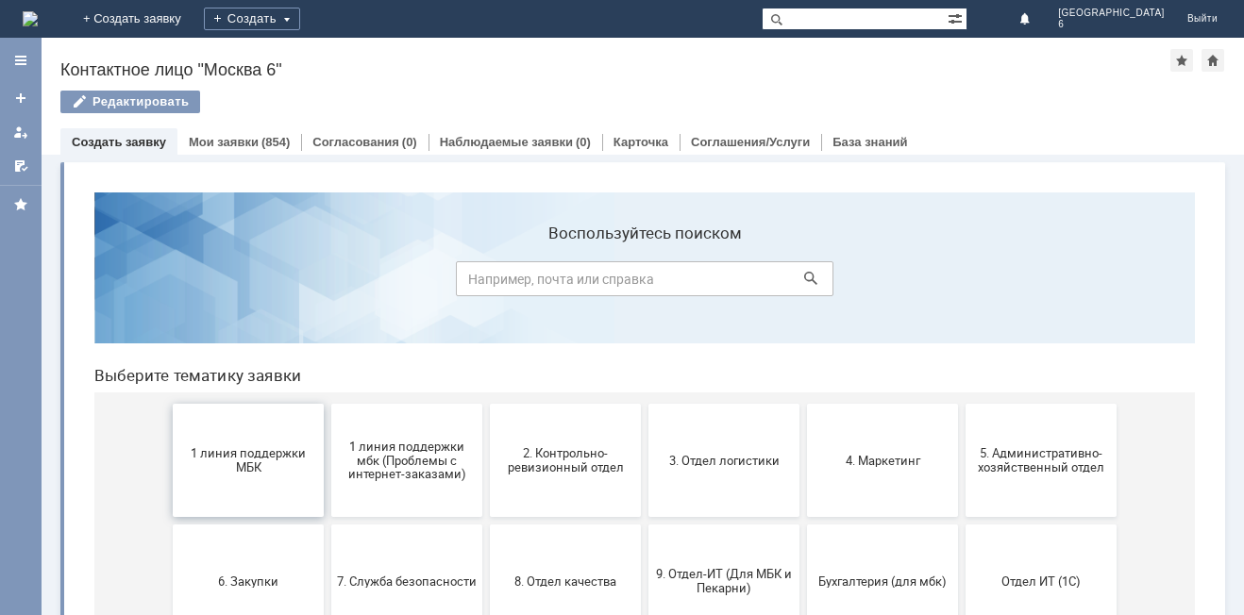
drag, startPoint x: 229, startPoint y: 459, endPoint x: 310, endPoint y: 636, distance: 194.2
click at [229, 459] on span "1 линия поддержки МБК" at bounding box center [248, 460] width 140 height 28
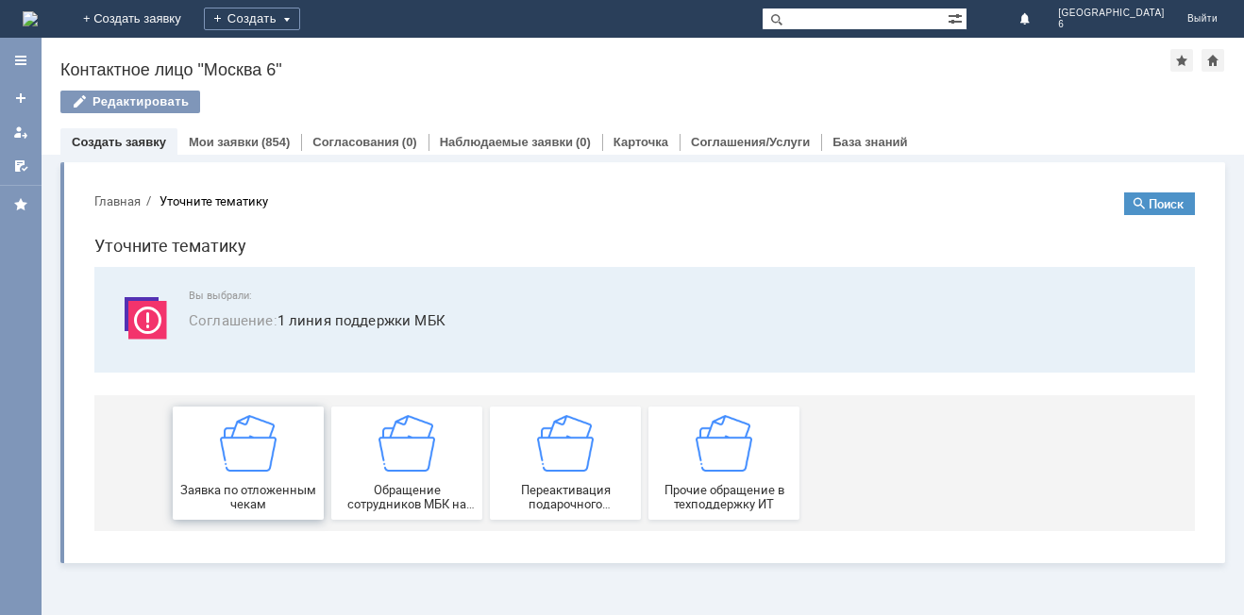
drag, startPoint x: 231, startPoint y: 474, endPoint x: 307, endPoint y: 650, distance: 191.9
click at [231, 474] on div "Заявка по отложенным чекам" at bounding box center [248, 463] width 140 height 96
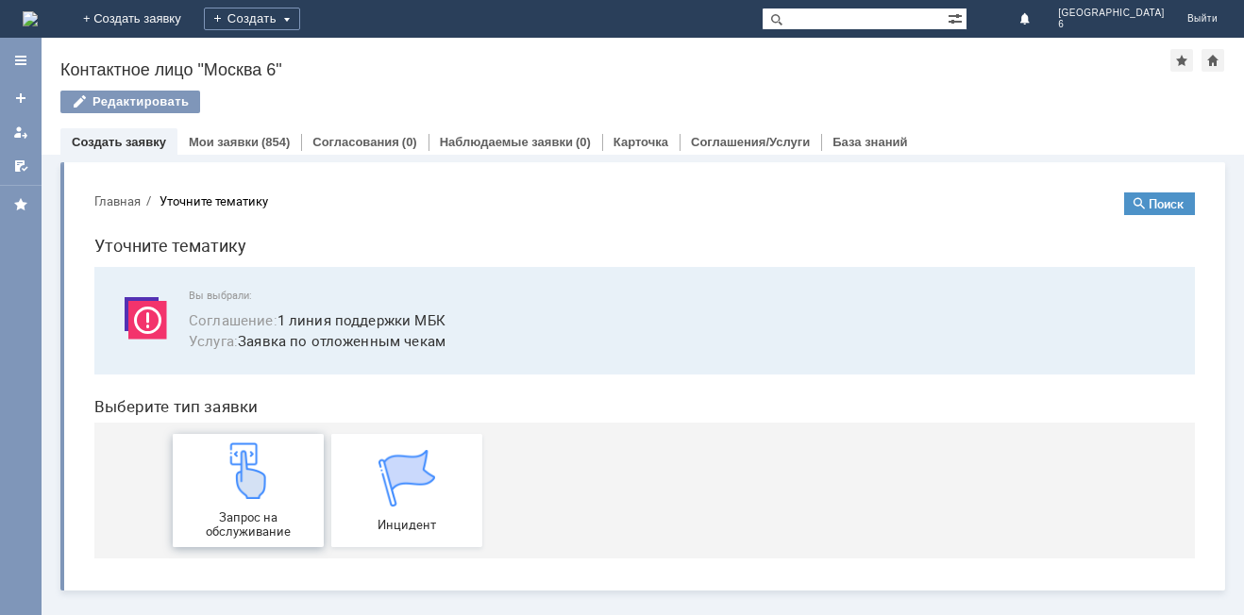
click at [238, 482] on img at bounding box center [248, 471] width 57 height 57
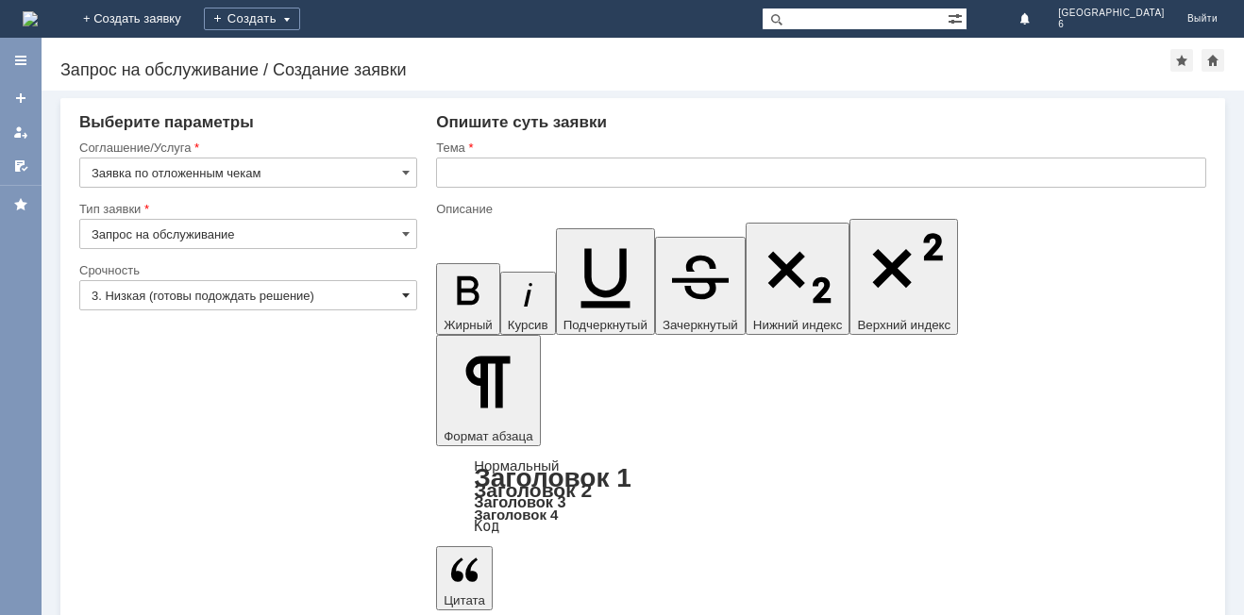
click at [409, 296] on span at bounding box center [406, 295] width 8 height 15
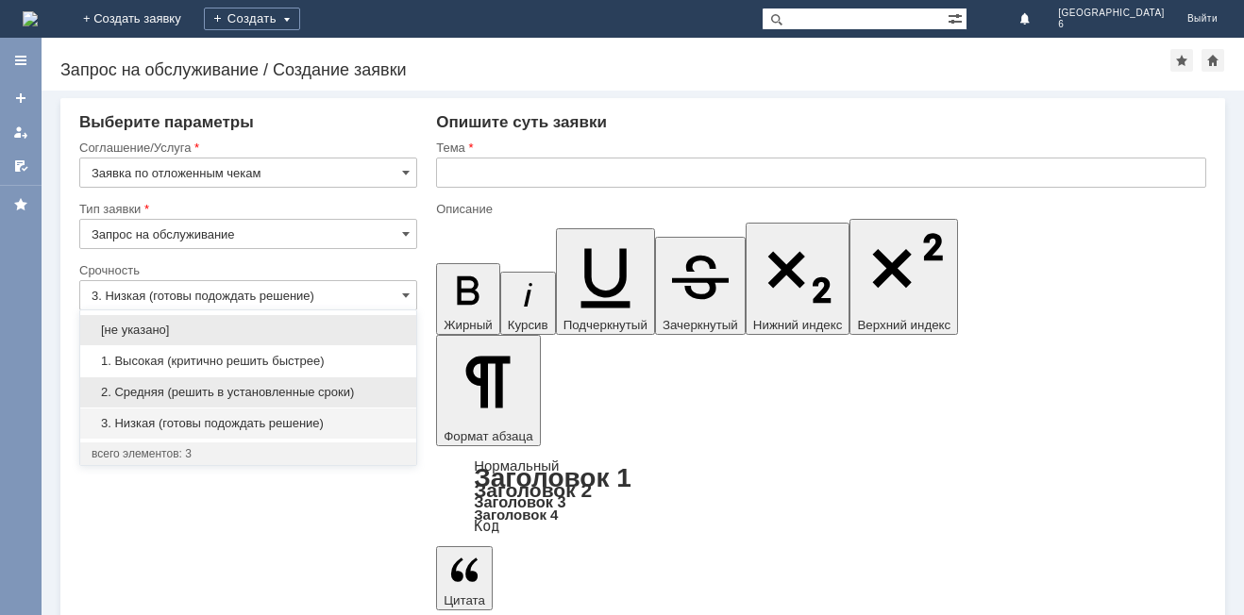
click at [279, 392] on span "2. Средняя (решить в установленные сроки)" at bounding box center [248, 392] width 313 height 15
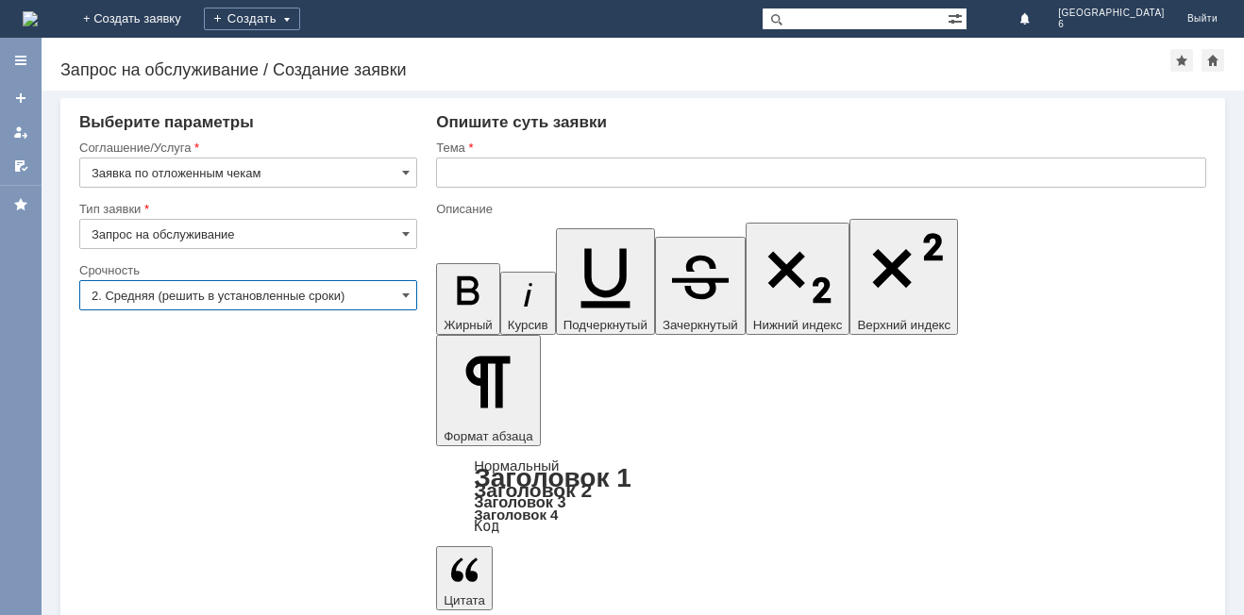
type input "2. Средняя (решить в установленные сроки)"
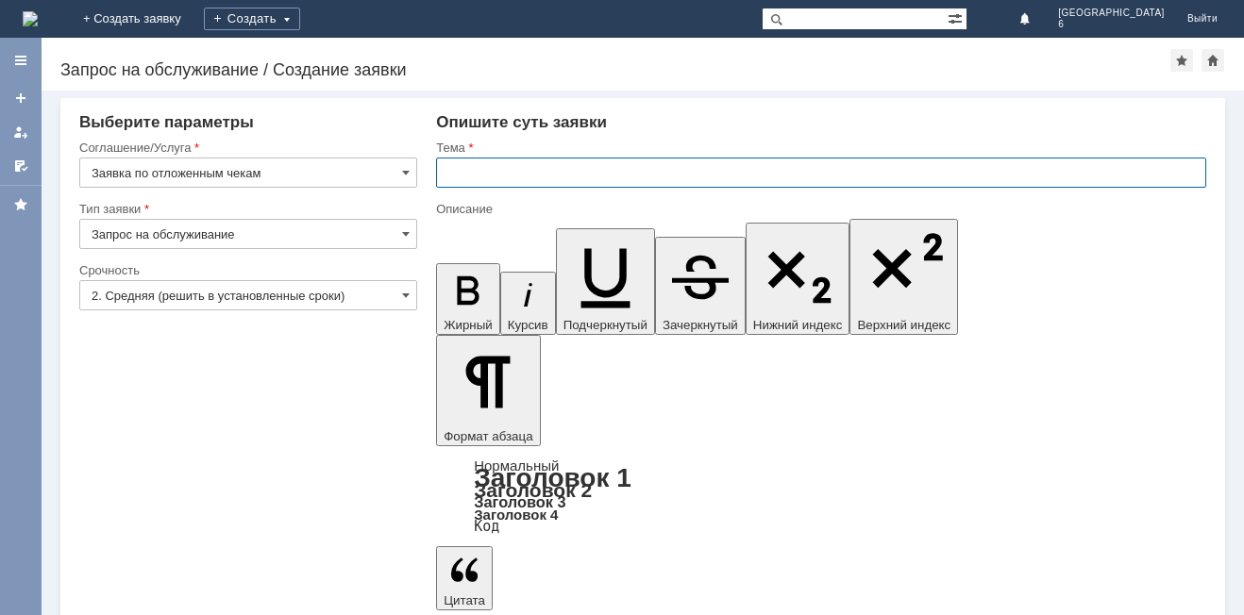
click at [465, 169] on input "text" at bounding box center [821, 173] width 770 height 30
type input "отложенные чеки [DATE]"
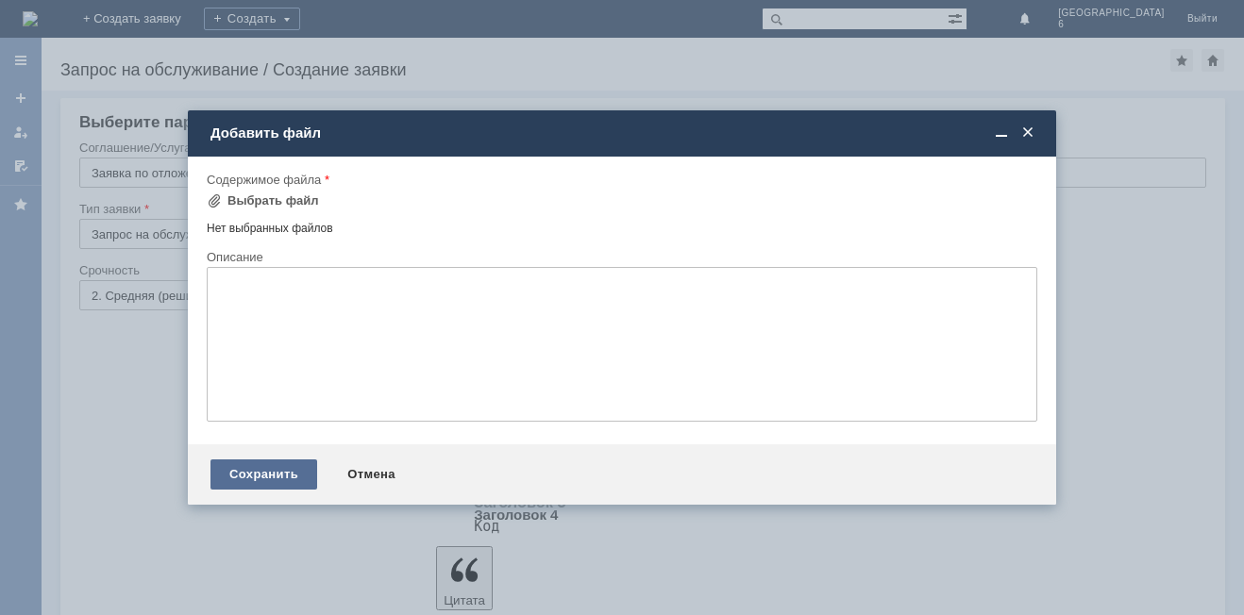
click at [234, 464] on div "Сохранить" at bounding box center [263, 474] width 107 height 30
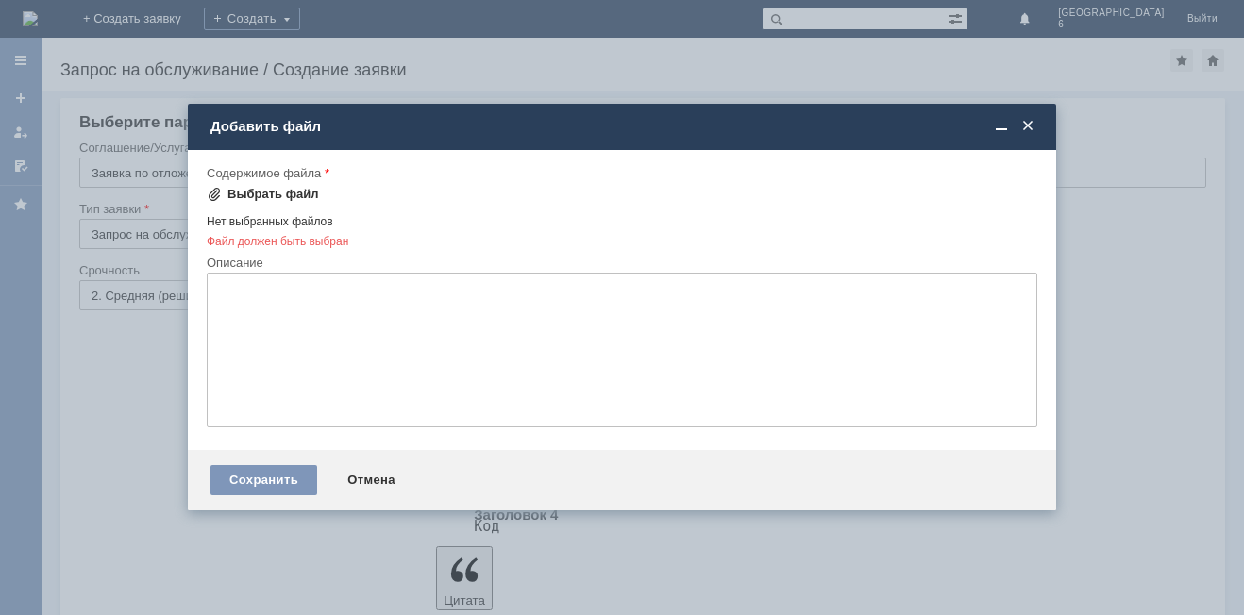
click at [217, 193] on span at bounding box center [214, 194] width 15 height 15
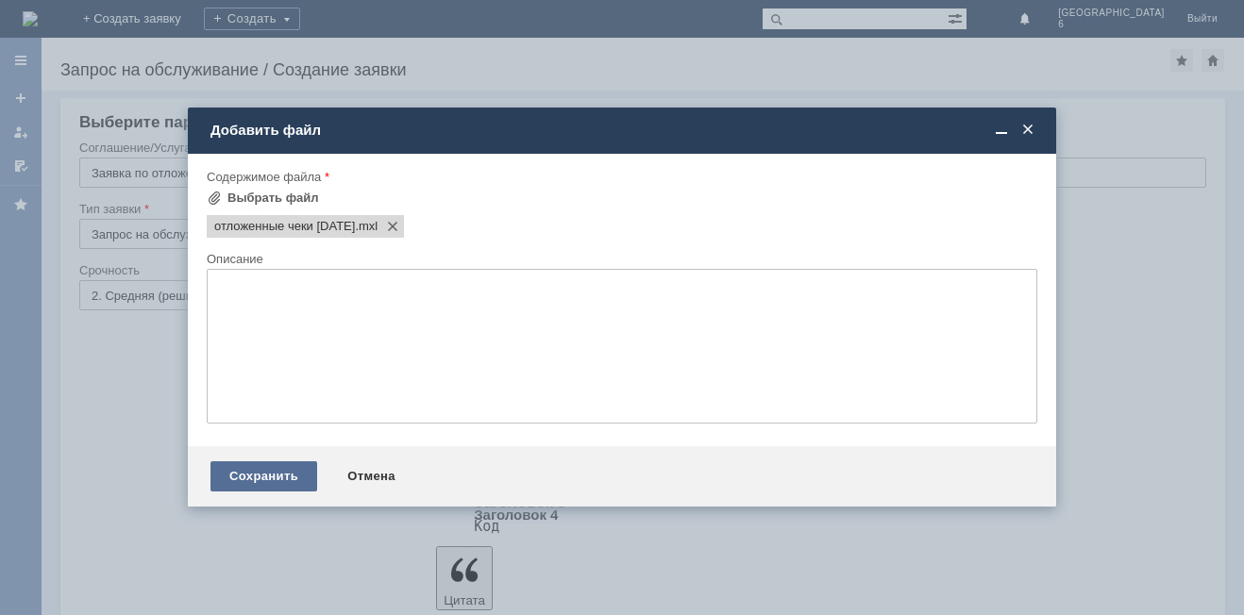
click at [262, 483] on div "Сохранить" at bounding box center [263, 476] width 107 height 30
